Goal: Information Seeking & Learning: Learn about a topic

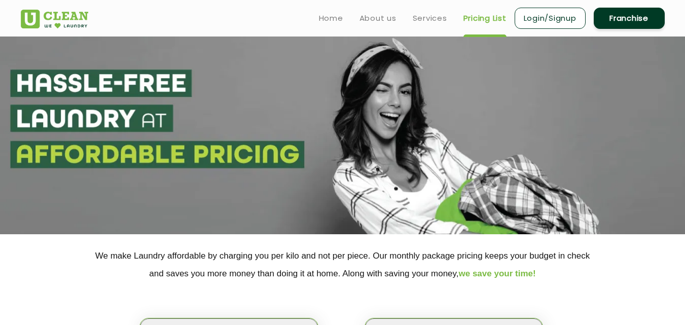
scroll to position [152, 0]
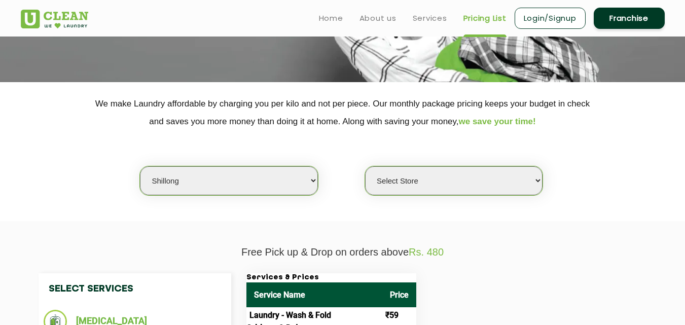
click at [200, 171] on select "Select city [GEOGRAPHIC_DATA] [GEOGRAPHIC_DATA] [GEOGRAPHIC_DATA] [GEOGRAPHIC_D…" at bounding box center [228, 180] width 177 height 29
select select "125"
click at [140, 166] on select "Select city [GEOGRAPHIC_DATA] [GEOGRAPHIC_DATA] [GEOGRAPHIC_DATA] [GEOGRAPHIC_D…" at bounding box center [228, 180] width 177 height 29
select select "0"
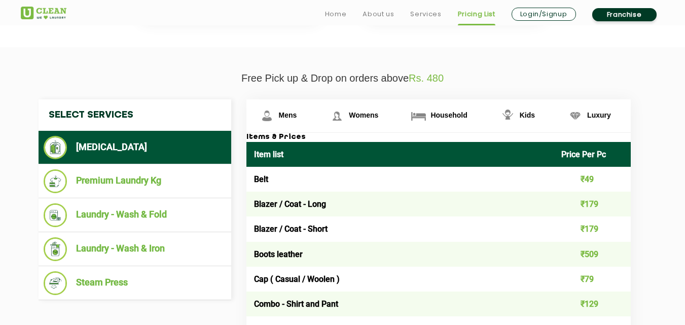
scroll to position [334, 0]
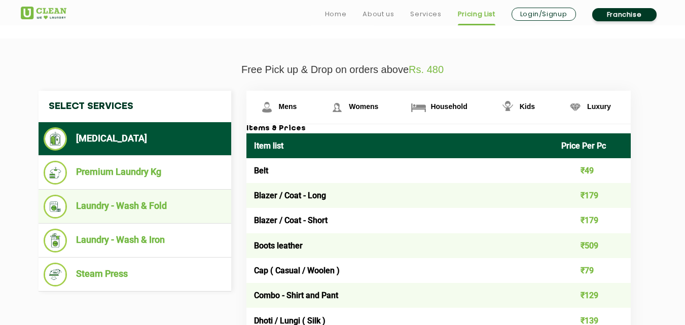
click at [139, 205] on li "Laundry - Wash & Fold" at bounding box center [135, 207] width 182 height 24
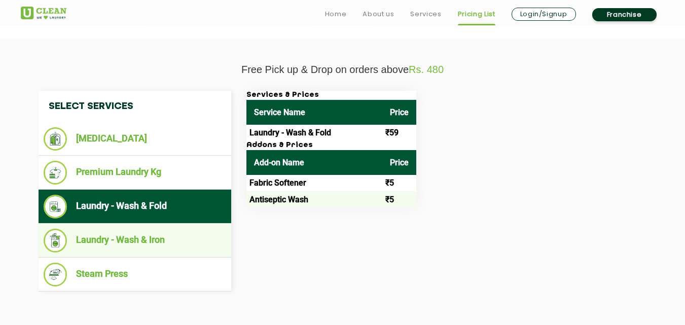
click at [155, 252] on ul "Laundry - Wash & Iron" at bounding box center [135, 240] width 193 height 34
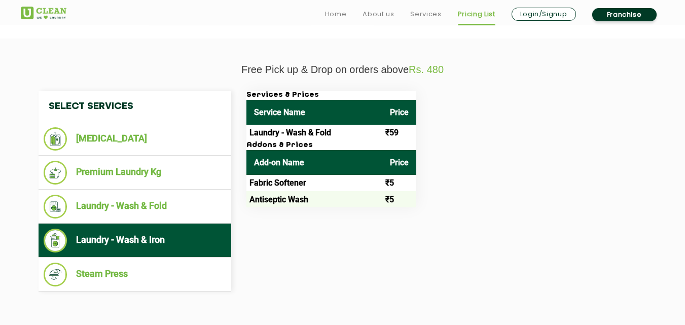
click at [172, 250] on li "Laundry - Wash & Iron" at bounding box center [135, 241] width 182 height 24
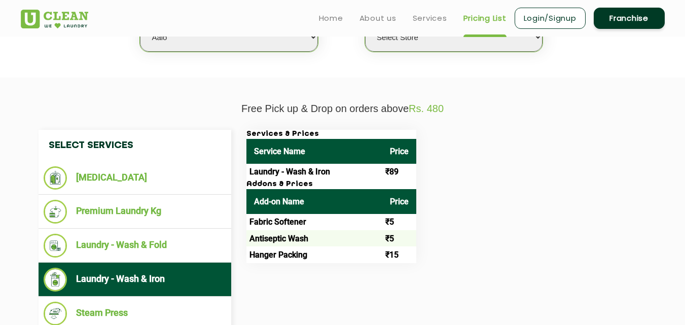
scroll to position [233, 0]
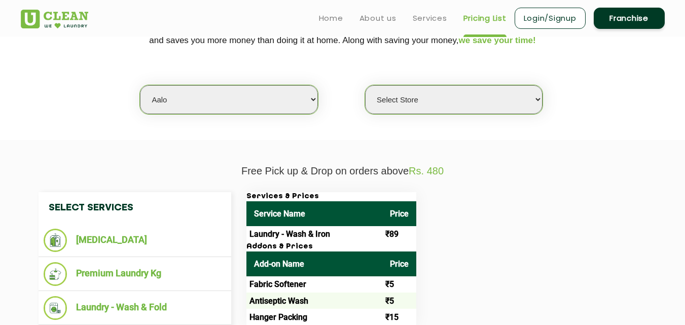
click at [176, 107] on select "Select city [GEOGRAPHIC_DATA] [GEOGRAPHIC_DATA] [GEOGRAPHIC_DATA] [GEOGRAPHIC_D…" at bounding box center [228, 99] width 177 height 29
select select "101"
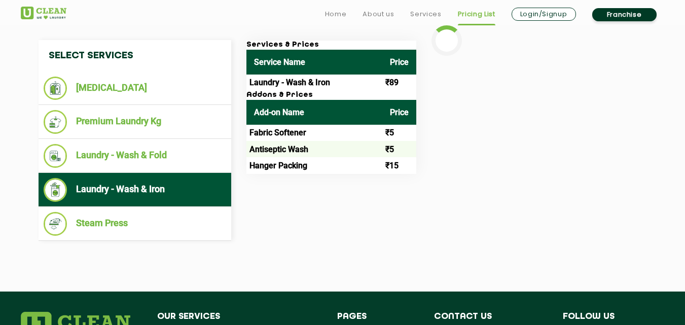
select select "0"
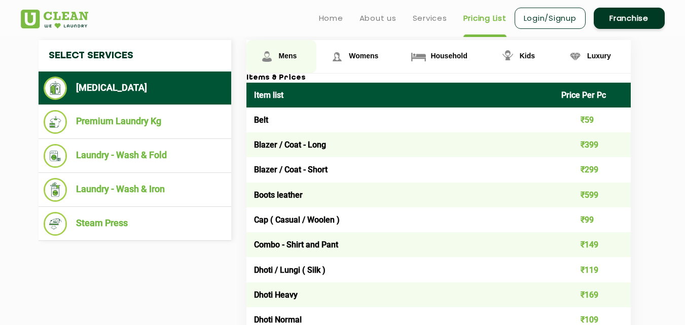
scroll to position [284, 0]
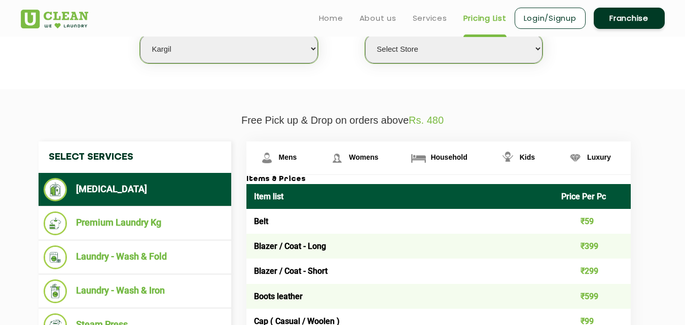
drag, startPoint x: 207, startPoint y: 56, endPoint x: 211, endPoint y: 61, distance: 6.9
click at [207, 56] on select "Select city [GEOGRAPHIC_DATA] [GEOGRAPHIC_DATA] [GEOGRAPHIC_DATA] [GEOGRAPHIC_D…" at bounding box center [228, 48] width 177 height 29
select select "135"
click at [140, 34] on select "Select city [GEOGRAPHIC_DATA] [GEOGRAPHIC_DATA] [GEOGRAPHIC_DATA] [GEOGRAPHIC_D…" at bounding box center [228, 48] width 177 height 29
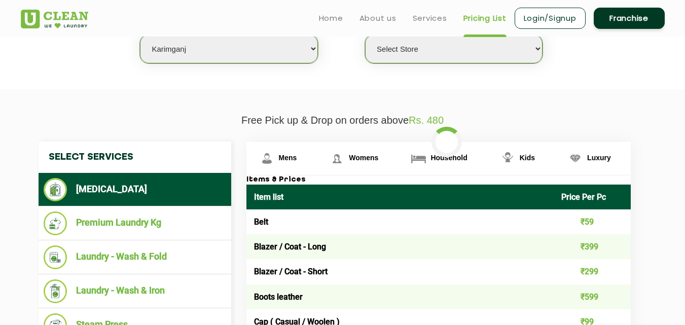
select select "0"
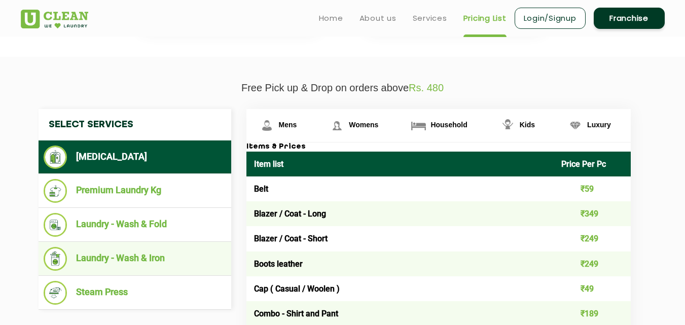
scroll to position [334, 0]
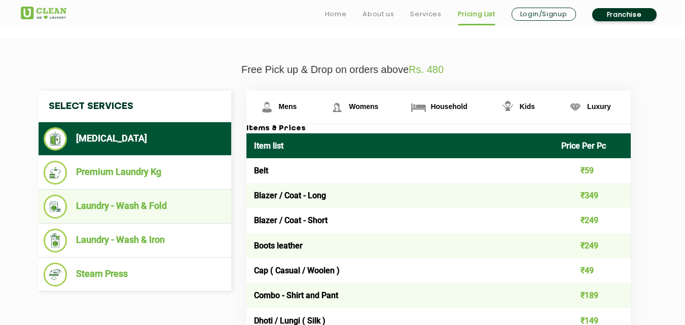
click at [145, 204] on li "Laundry - Wash & Fold" at bounding box center [135, 207] width 182 height 24
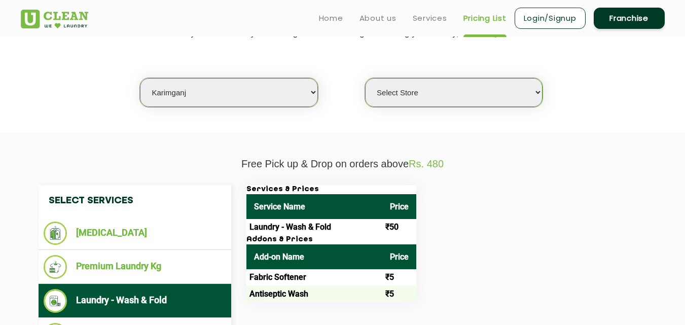
scroll to position [233, 0]
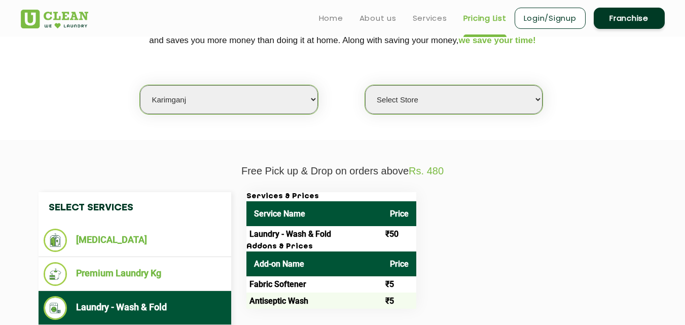
click at [181, 142] on section "Free Pick up & Drop on orders above Rs. 480 Select Services [MEDICAL_DATA] Prem…" at bounding box center [342, 292] width 685 height 304
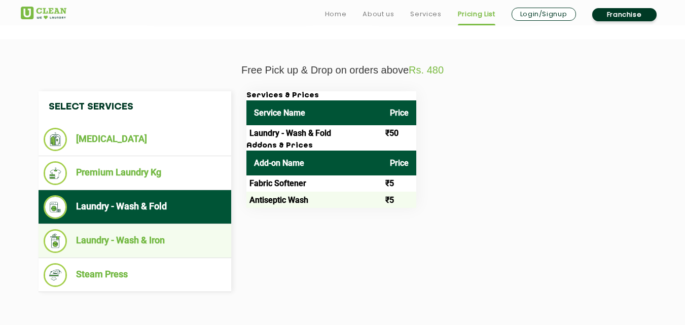
scroll to position [334, 0]
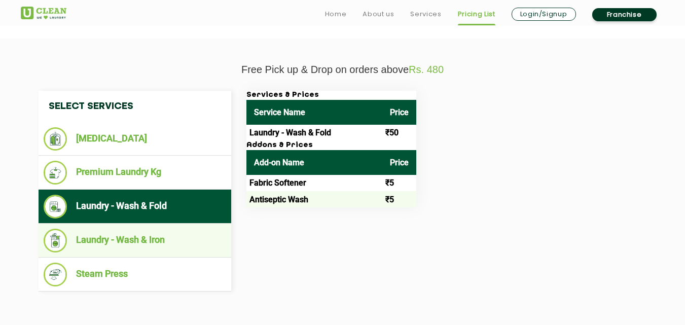
click at [163, 241] on li "Laundry - Wash & Iron" at bounding box center [135, 241] width 182 height 24
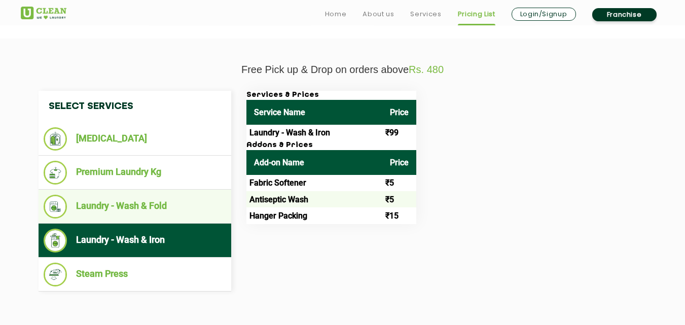
click at [124, 205] on li "Laundry - Wash & Fold" at bounding box center [135, 207] width 182 height 24
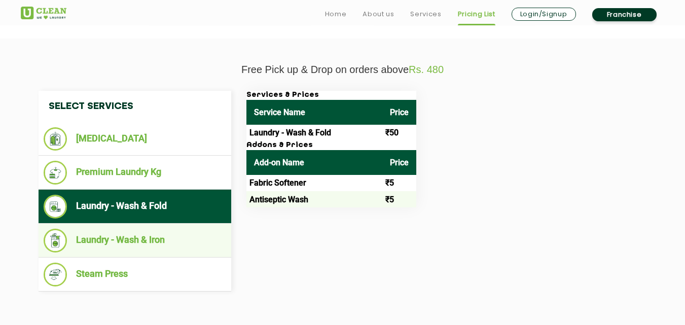
click at [146, 238] on li "Laundry - Wash & Iron" at bounding box center [135, 241] width 182 height 24
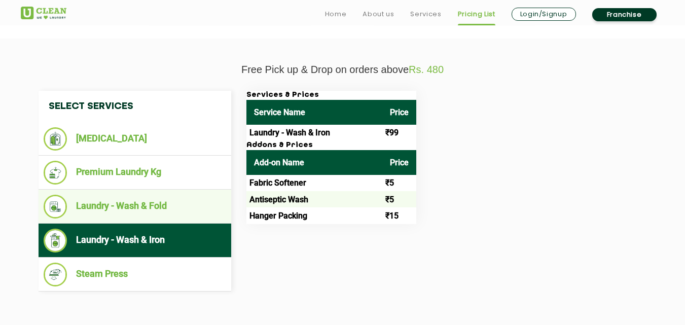
click at [145, 209] on li "Laundry - Wash & Fold" at bounding box center [135, 207] width 182 height 24
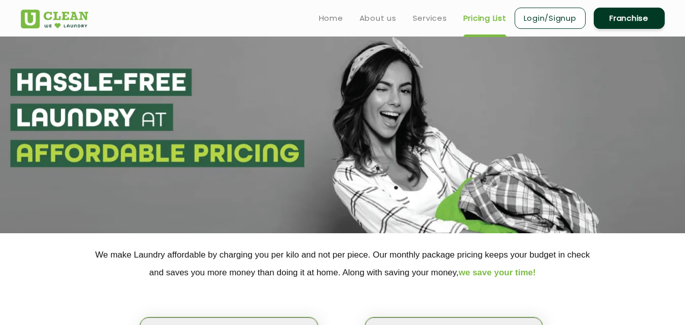
scroll to position [0, 0]
